Goal: Task Accomplishment & Management: Use online tool/utility

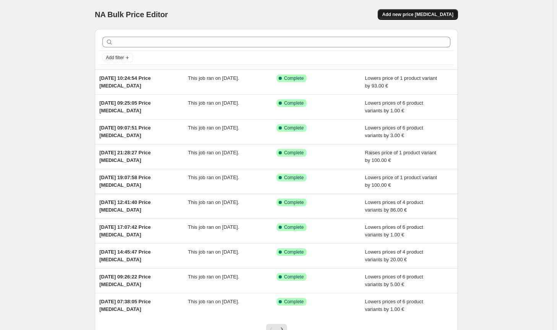
click at [443, 10] on button "Add new price [MEDICAL_DATA]" at bounding box center [418, 14] width 80 height 11
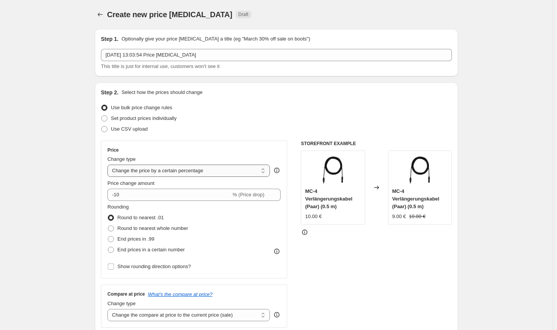
click at [195, 171] on select "Change the price to a certain amount Change the price by a certain amount Chang…" at bounding box center [188, 171] width 162 height 12
select select "by"
click at [109, 165] on select "Change the price to a certain amount Change the price by a certain amount Chang…" at bounding box center [188, 171] width 162 height 12
type input "-10.00"
drag, startPoint x: 208, startPoint y: 305, endPoint x: 212, endPoint y: 310, distance: 6.8
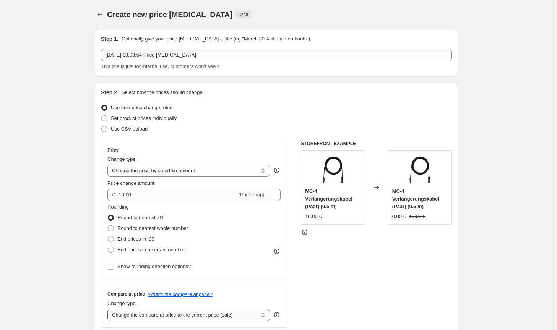
click at [209, 305] on div "Change type" at bounding box center [188, 304] width 162 height 8
click at [214, 313] on select "Change the compare at price to the current price (sale) Change the compare at p…" at bounding box center [188, 315] width 162 height 12
click at [109, 309] on select "Change the compare at price to the current price (sale) Change the compare at p…" at bounding box center [188, 315] width 162 height 12
click at [203, 313] on select "Change the compare at price to the current price (sale) Change the compare at p…" at bounding box center [188, 315] width 162 height 12
select select "no_change"
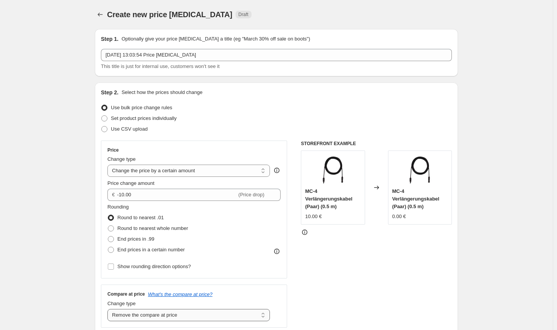
click at [109, 309] on select "Change the compare at price to the current price (sale) Change the compare at p…" at bounding box center [188, 315] width 162 height 12
click at [339, 298] on div "STOREFRONT EXAMPLE MC-4 Verlängerungskabel (Paar) (0.5 m) 10.00 € Changed to MC…" at bounding box center [376, 234] width 151 height 187
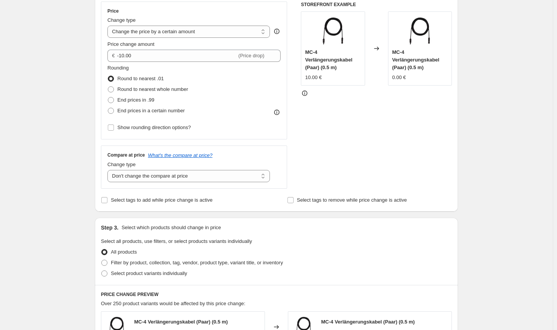
scroll to position [153, 0]
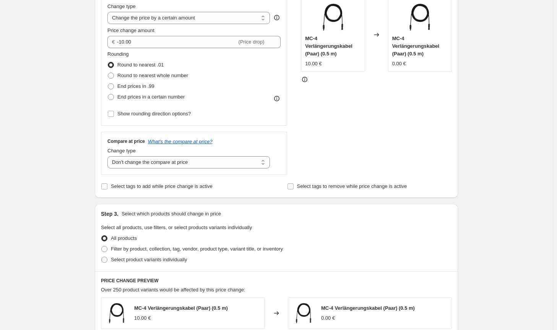
click at [207, 256] on div "Select product variants individually" at bounding box center [276, 260] width 351 height 11
click at [211, 252] on span "Filter by product, collection, tag, vendor, product type, variant title, or inv…" at bounding box center [197, 249] width 172 height 6
click at [102, 246] on input "Filter by product, collection, tag, vendor, product type, variant title, or inv…" at bounding box center [101, 246] width 0 height 0
radio input "true"
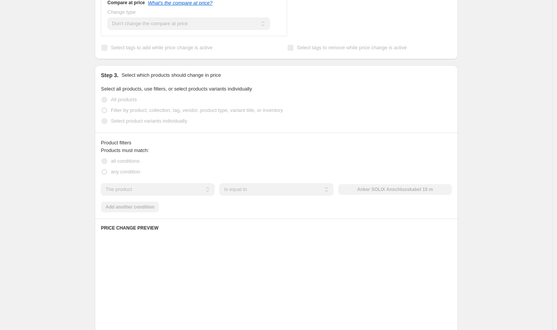
scroll to position [306, 0]
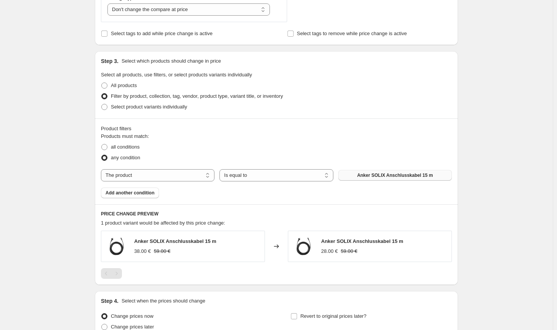
click at [358, 179] on button "Anker SOLIX Anschlusskabel 15 m" at bounding box center [394, 175] width 113 height 11
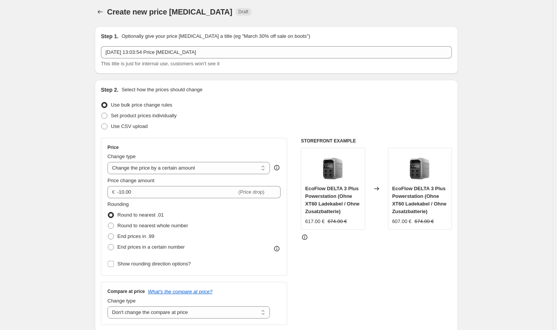
scroll to position [0, 0]
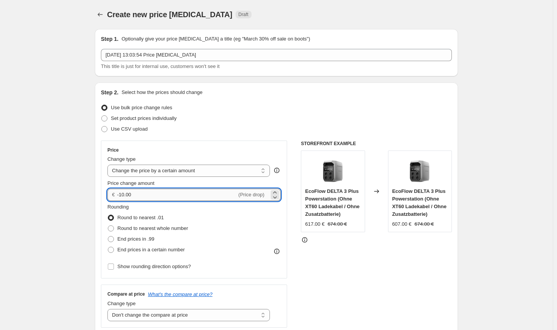
drag, startPoint x: 126, startPoint y: 194, endPoint x: 122, endPoint y: 193, distance: 4.5
click at [122, 193] on input "-10.00" at bounding box center [177, 195] width 120 height 12
type input "-8.00"
click at [337, 259] on div "STOREFRONT EXAMPLE EcoFlow DELTA 3 Plus Powerstation (Ohne XT60 Ladekabel / Ohn…" at bounding box center [376, 234] width 151 height 187
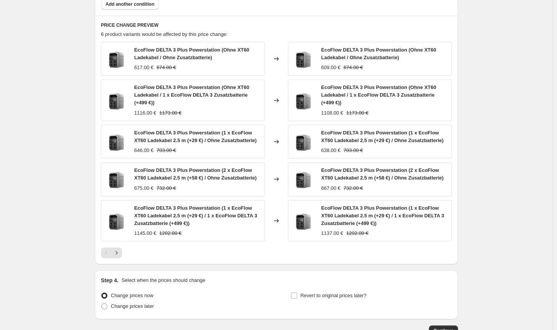
scroll to position [547, 0]
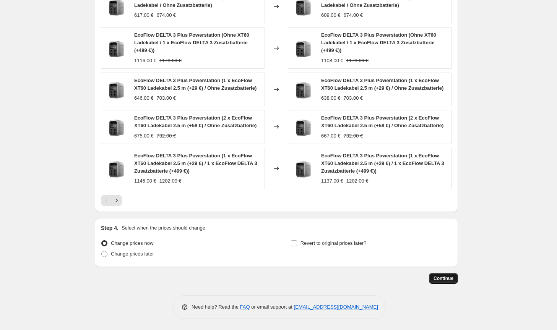
click at [446, 282] on button "Continue" at bounding box center [443, 278] width 29 height 11
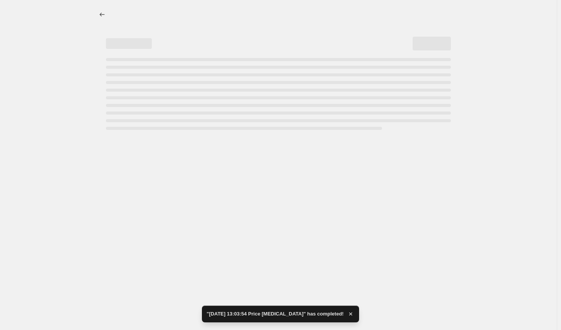
select select "by"
select select "no_change"
